Goal: Task Accomplishment & Management: Manage account settings

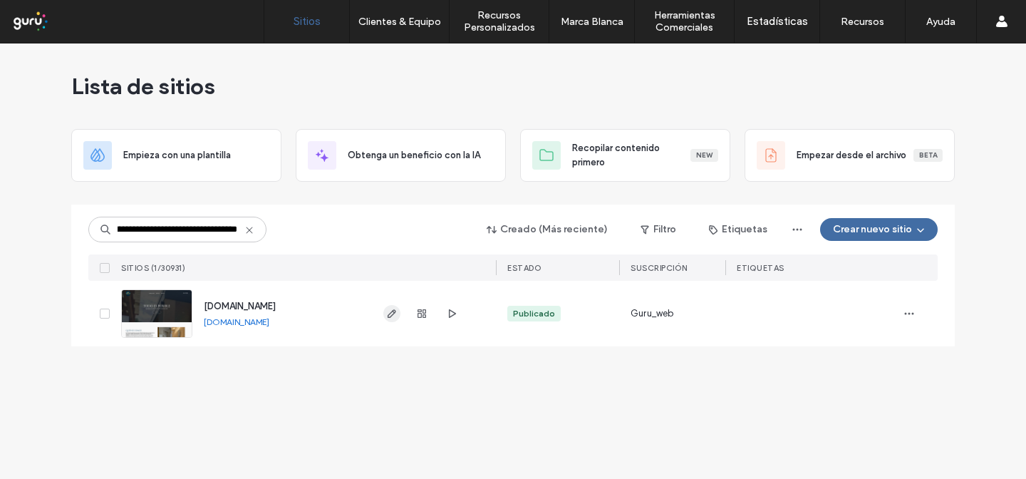
click at [389, 312] on icon "button" at bounding box center [391, 313] width 11 height 11
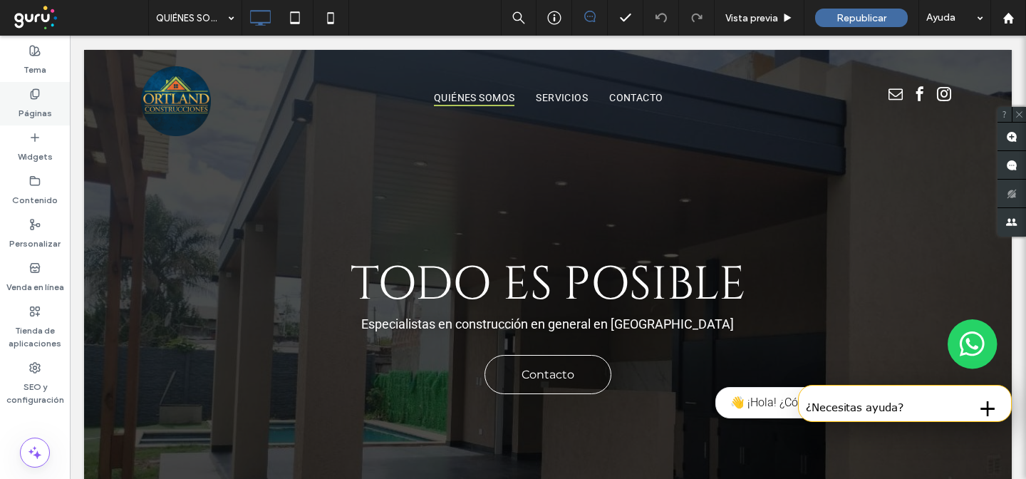
click at [40, 103] on label "Páginas" at bounding box center [35, 110] width 33 height 20
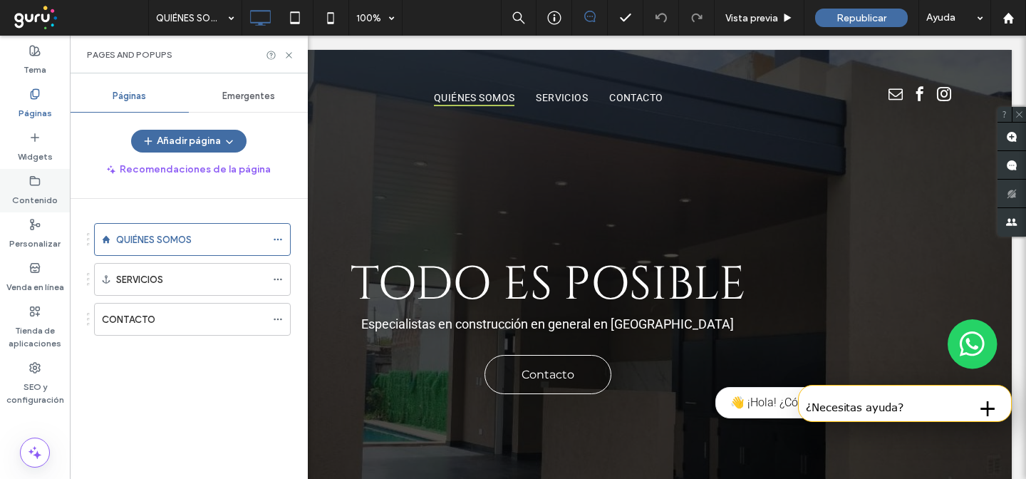
click at [36, 188] on label "Contenido" at bounding box center [35, 197] width 46 height 20
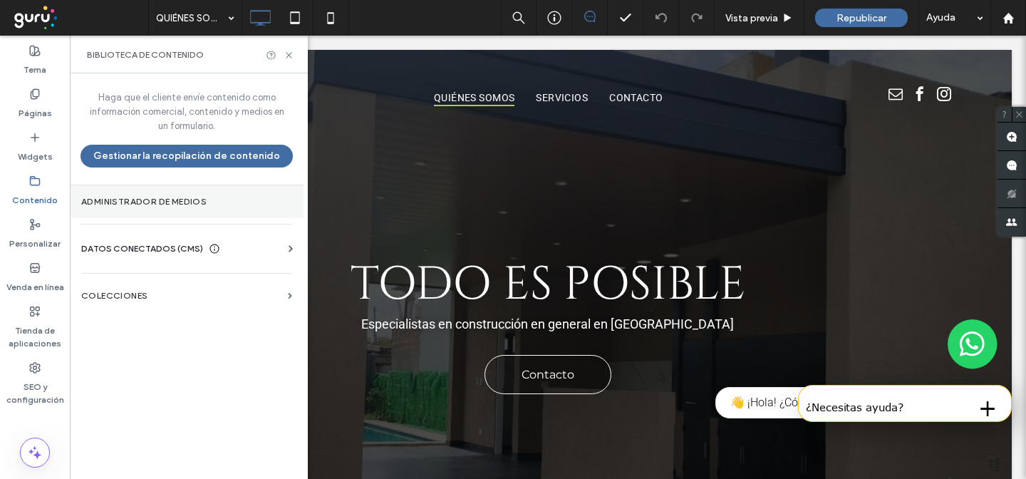
click at [76, 205] on section "Administrador de medios" at bounding box center [187, 201] width 234 height 33
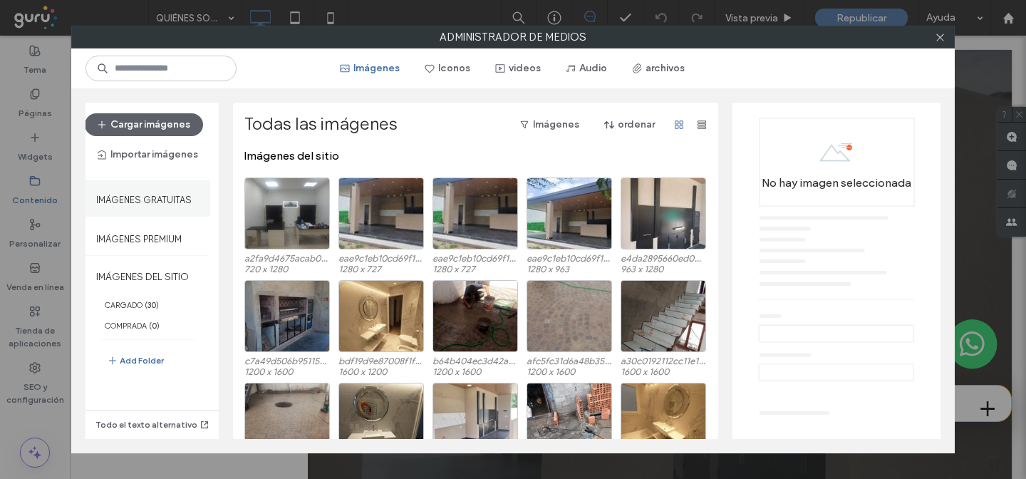
click at [150, 203] on label "Imágenes gratuitas" at bounding box center [144, 196] width 96 height 18
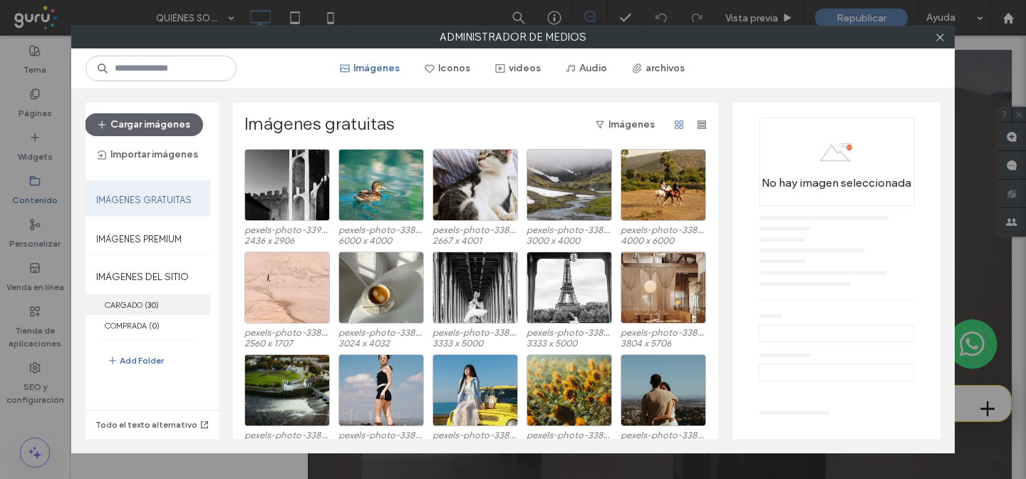
click at [133, 301] on label "CARGADO ( 30 )" at bounding box center [148, 304] width 125 height 21
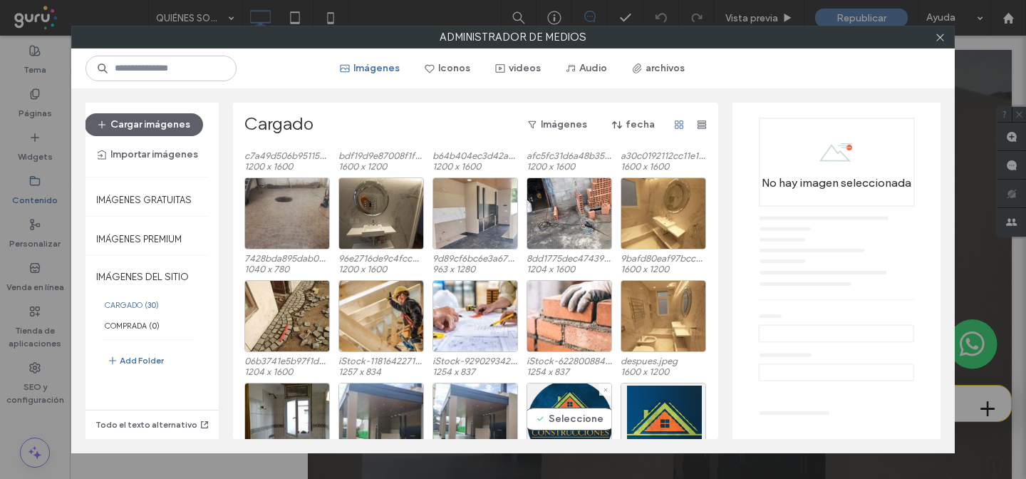
scroll to position [180, 0]
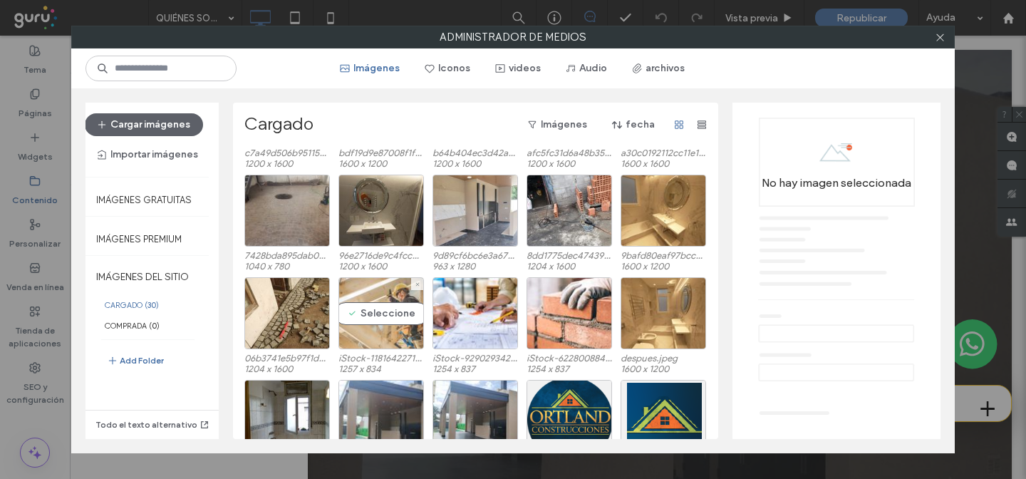
click at [396, 339] on div "Seleccione" at bounding box center [382, 313] width 86 height 72
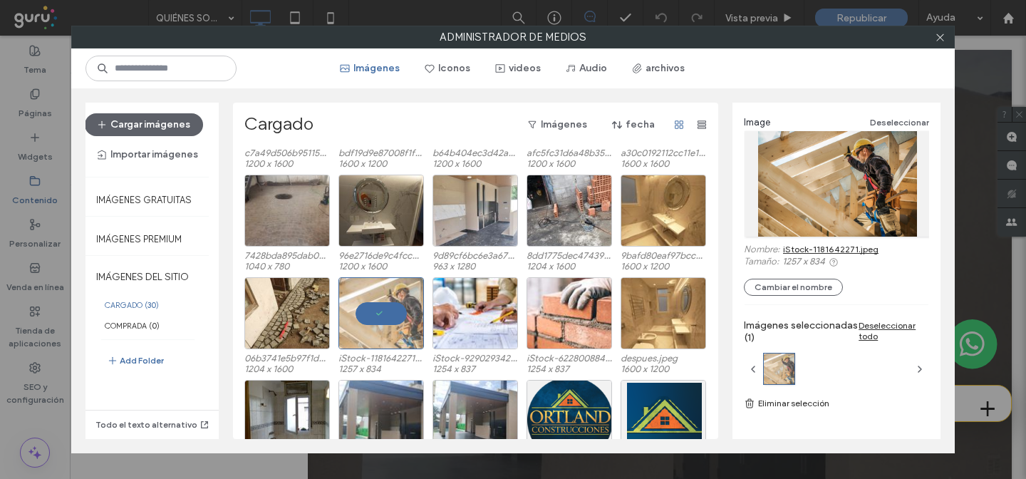
click at [849, 247] on link "iStock-1181642271.jpeg" at bounding box center [831, 249] width 96 height 11
click at [555, 330] on div "Seleccione" at bounding box center [570, 313] width 86 height 72
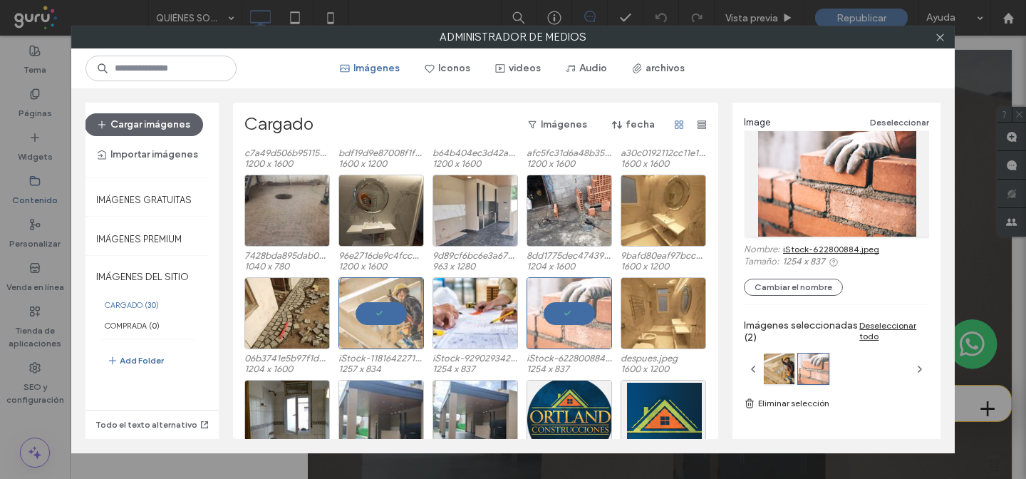
click at [806, 250] on link "iStock-622800884.jpeg" at bounding box center [831, 249] width 96 height 11
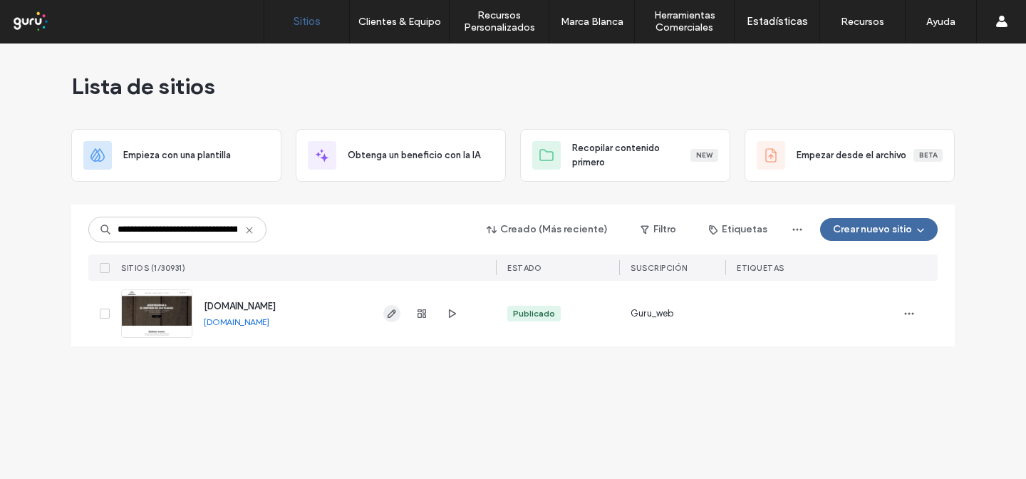
click at [396, 313] on icon "button" at bounding box center [391, 313] width 11 height 11
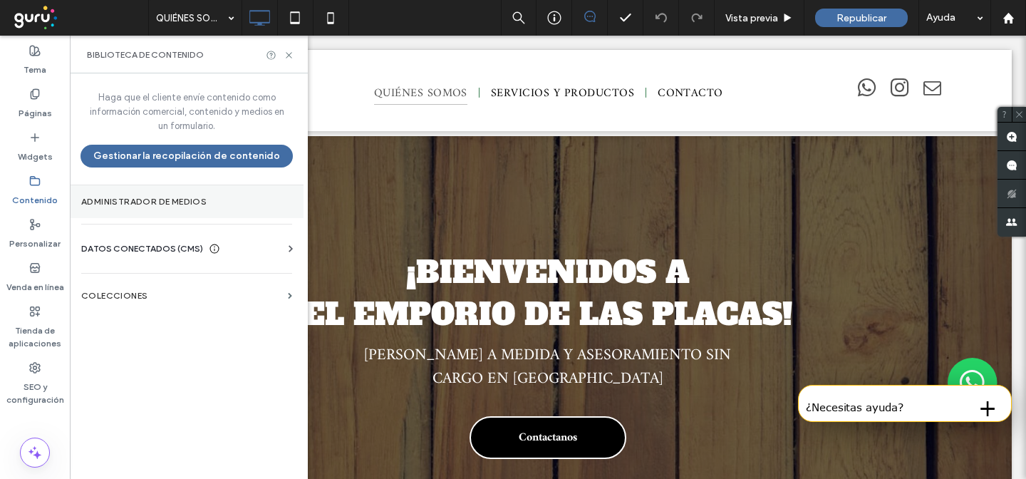
click at [187, 205] on label "Administrador de medios" at bounding box center [186, 202] width 211 height 10
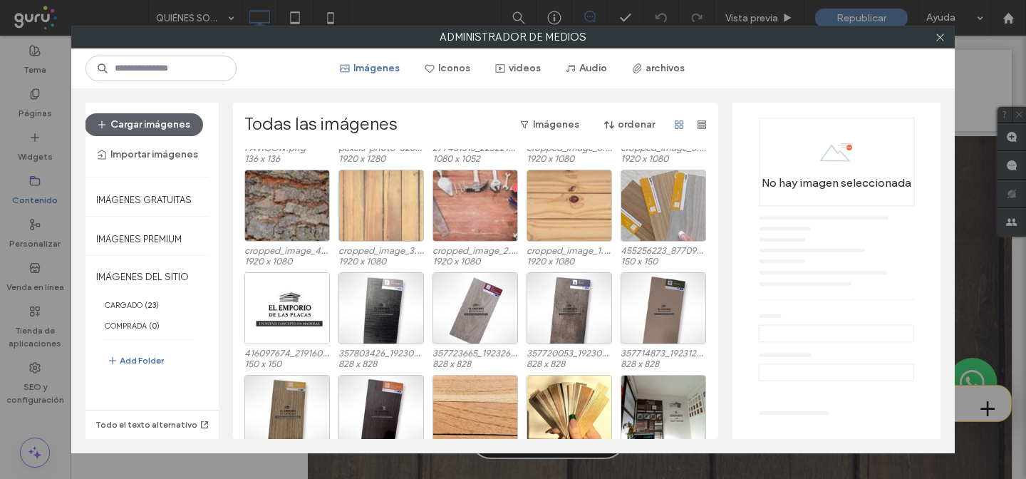
scroll to position [115, 0]
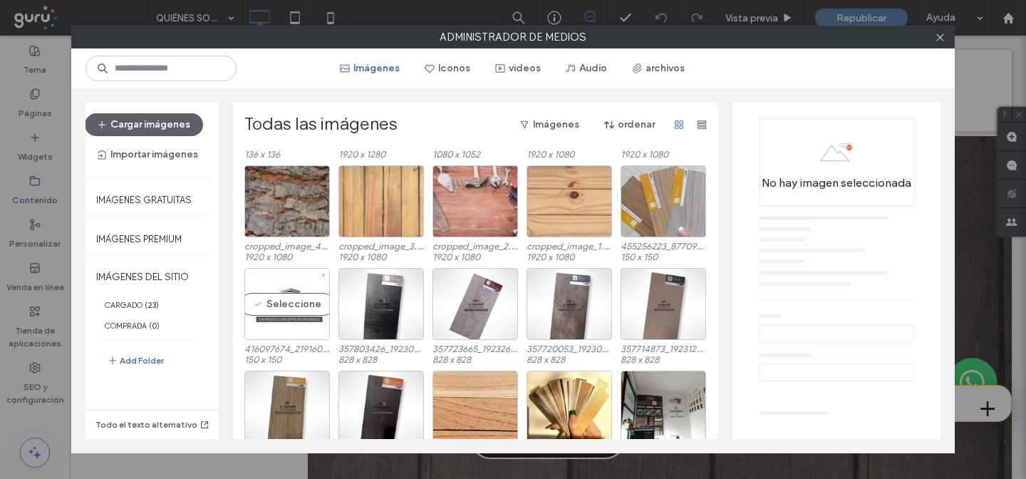
click at [273, 330] on div "Seleccione" at bounding box center [287, 304] width 86 height 72
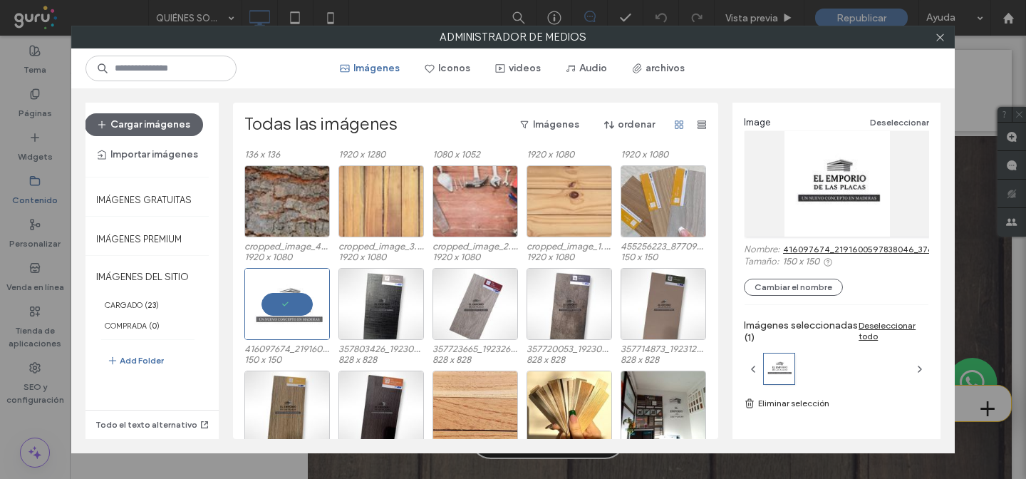
click at [823, 246] on link "416097674_2191600597838046_3762362786220727308_n.jpg" at bounding box center [910, 249] width 254 height 11
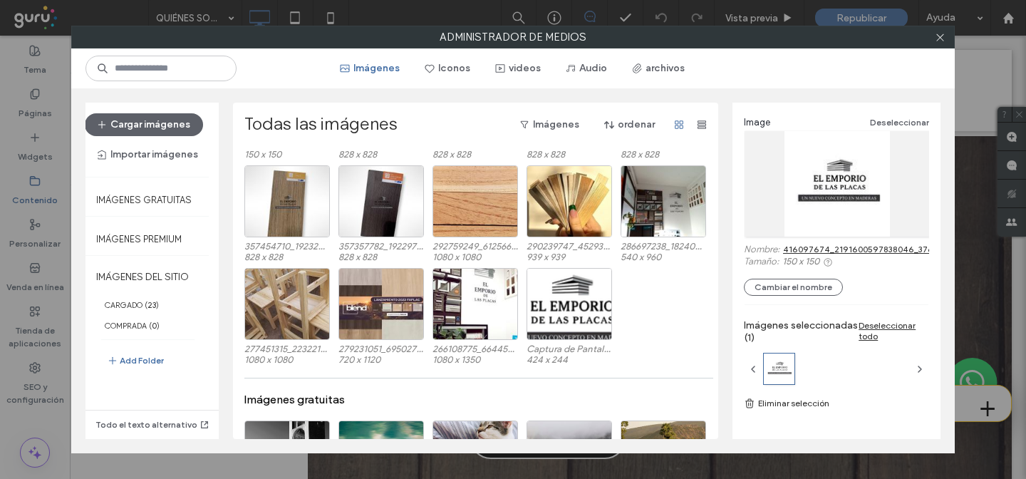
scroll to position [324, 0]
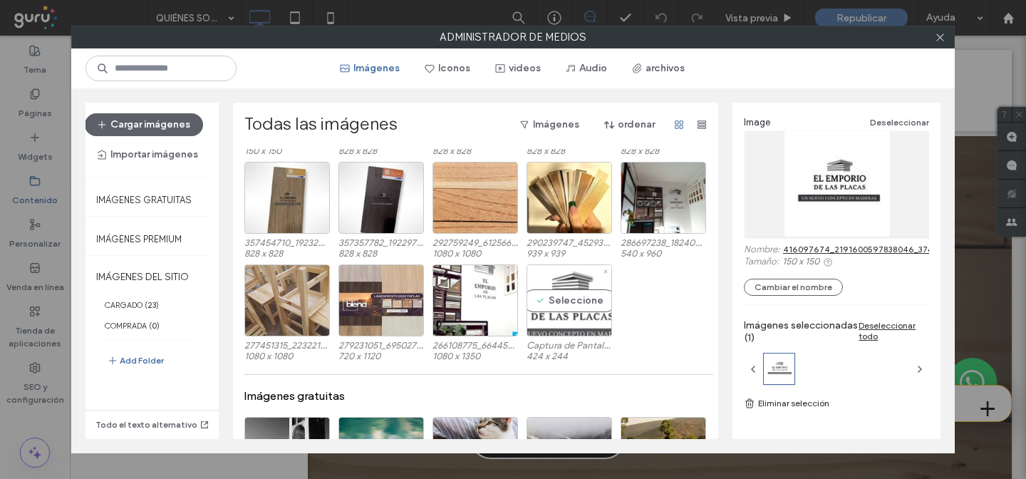
click at [533, 325] on div "Seleccione" at bounding box center [570, 300] width 86 height 72
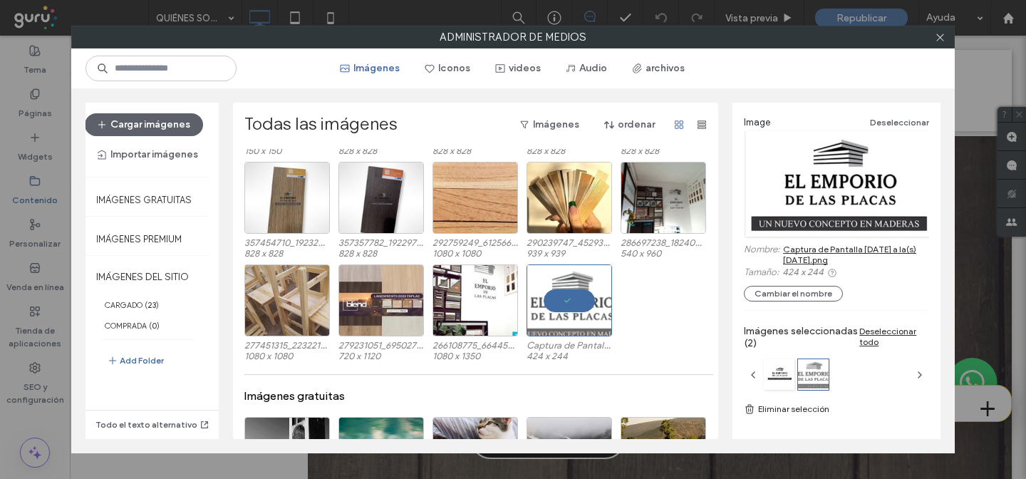
click at [824, 256] on link "Captura de Pantalla 2024-12-04 a la(s) 21.05.34.png" at bounding box center [856, 254] width 146 height 21
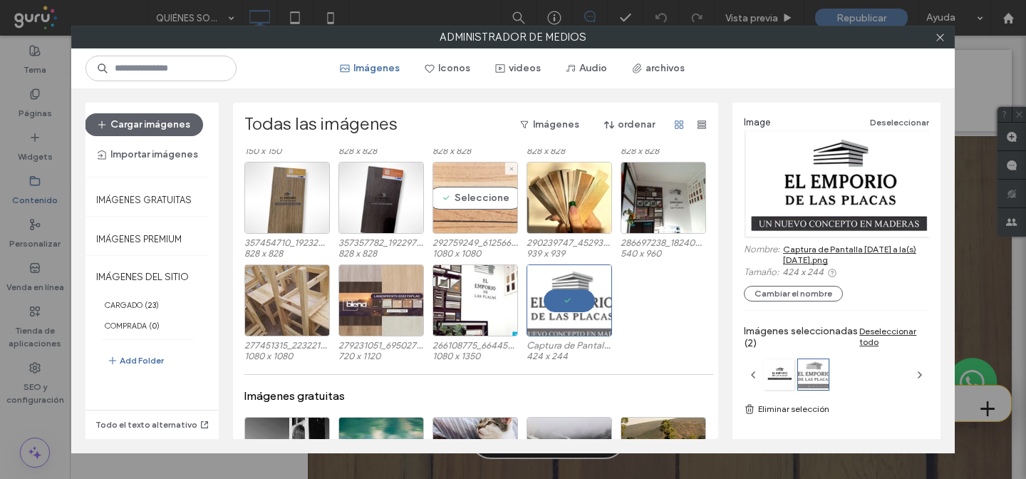
click at [495, 218] on div "Seleccione" at bounding box center [476, 198] width 86 height 72
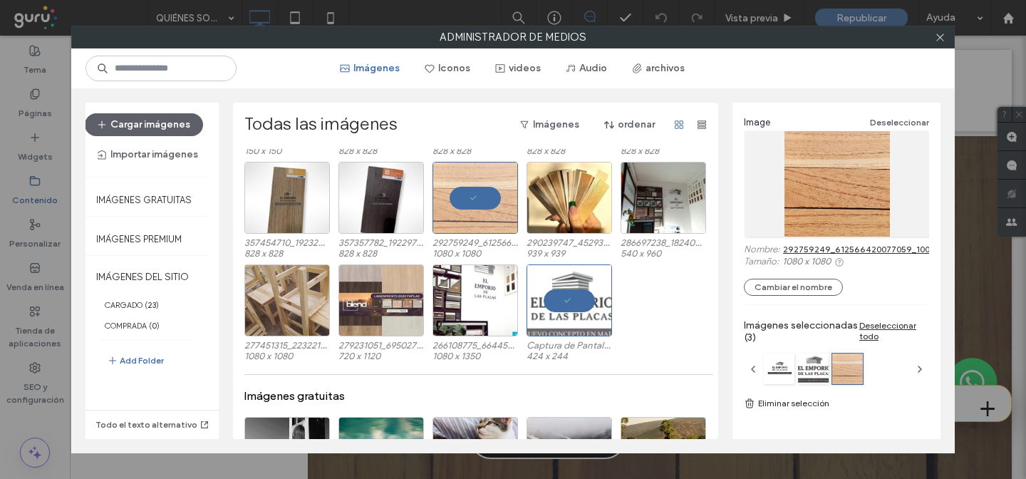
click at [822, 248] on link "292759249_612566420077059_100447266443622020_n.jpg" at bounding box center [908, 249] width 250 height 11
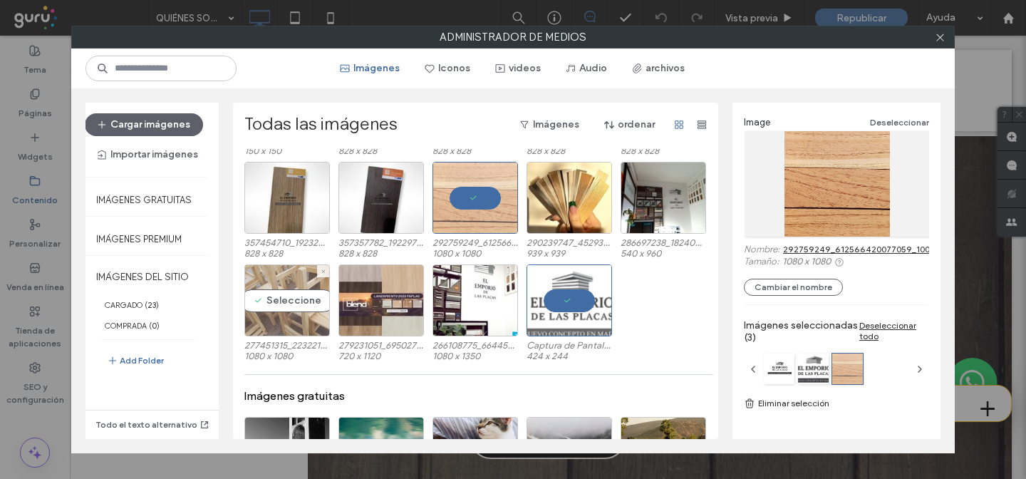
click at [287, 322] on div "Seleccione" at bounding box center [287, 300] width 86 height 72
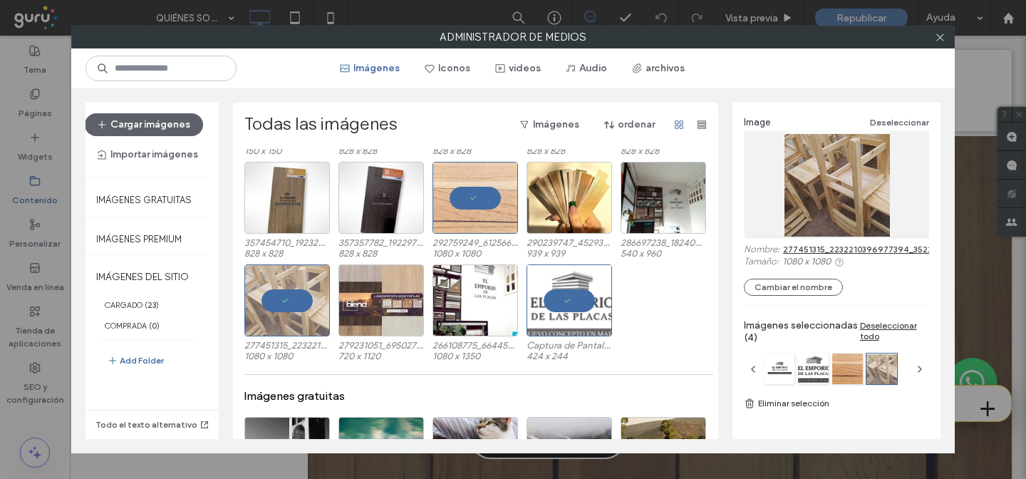
click at [850, 252] on link "277451315_2232210396977394_3522428096842429040_n.jpg" at bounding box center [910, 249] width 254 height 11
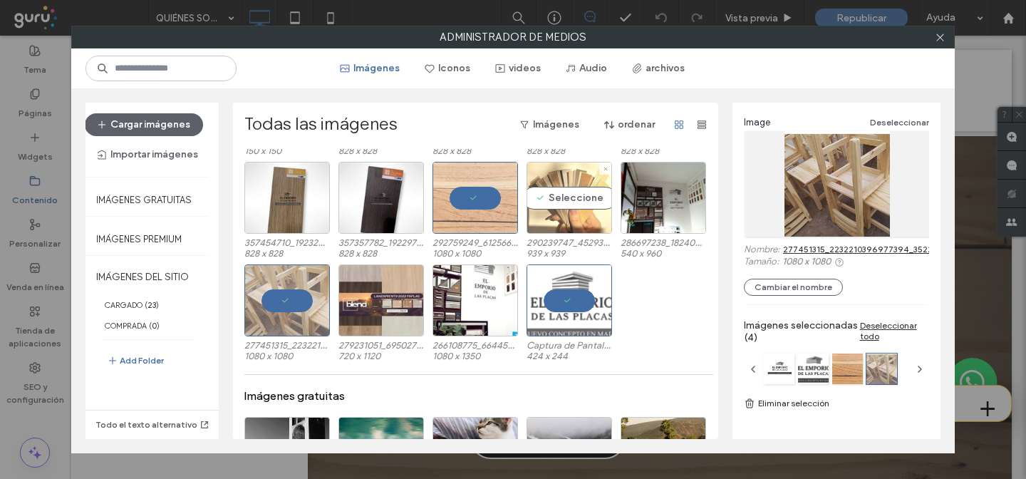
click at [565, 200] on div "Seleccione" at bounding box center [570, 198] width 86 height 72
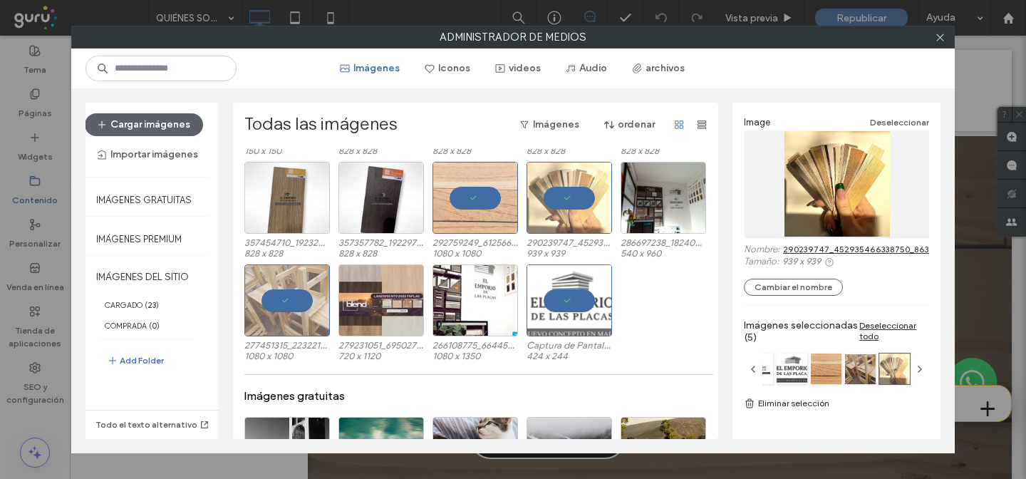
click at [849, 252] on link "290239747_452935466338750_8635613618161841726_n.jpg" at bounding box center [906, 249] width 246 height 11
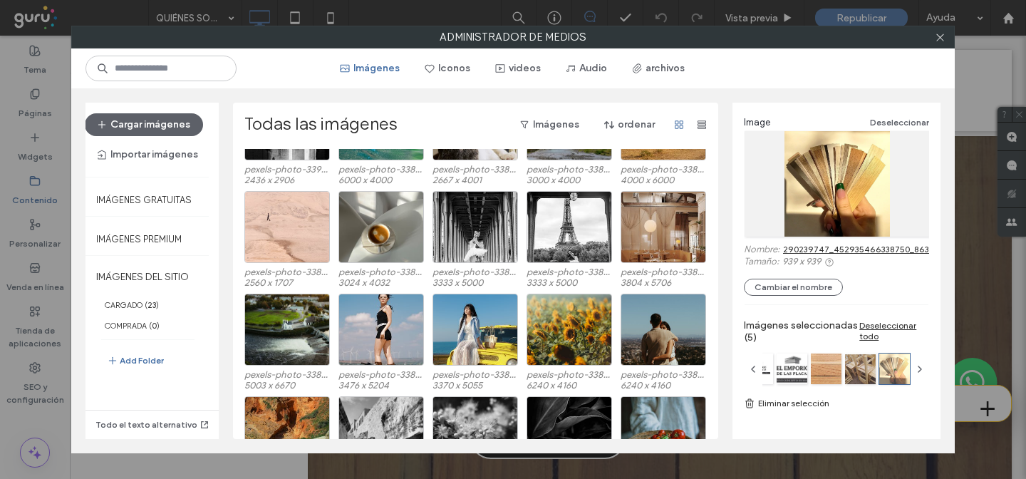
scroll to position [666, 0]
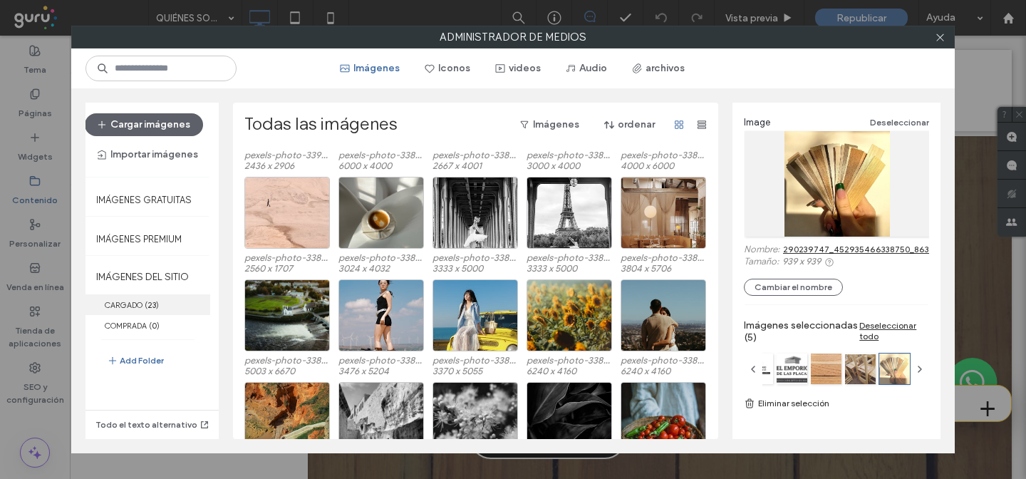
click at [123, 302] on label "CARGADO ( 23 )" at bounding box center [148, 304] width 125 height 21
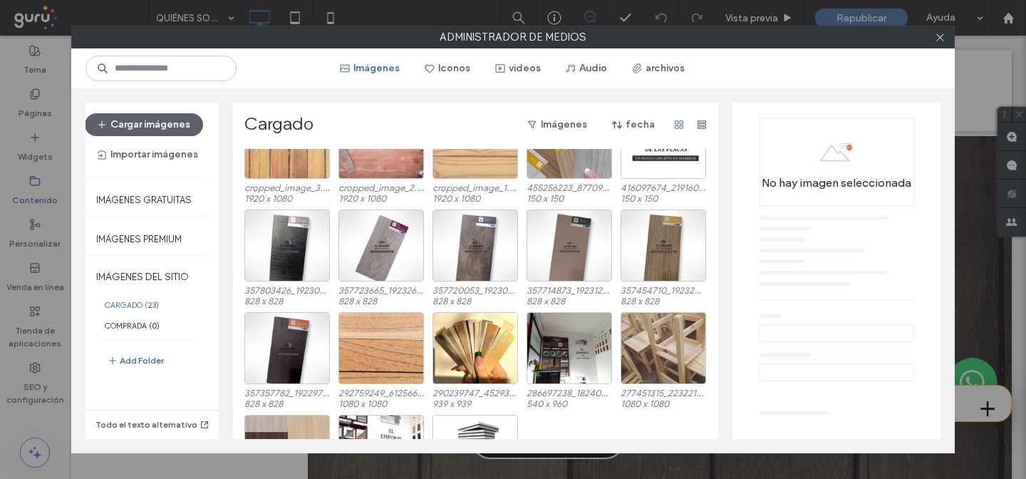
scroll to position [223, 0]
